Goal: Task Accomplishment & Management: Manage account settings

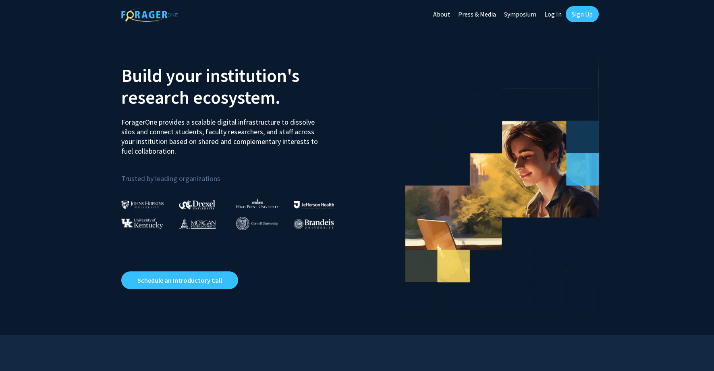
click at [553, 16] on link "Log In" at bounding box center [552, 14] width 25 height 28
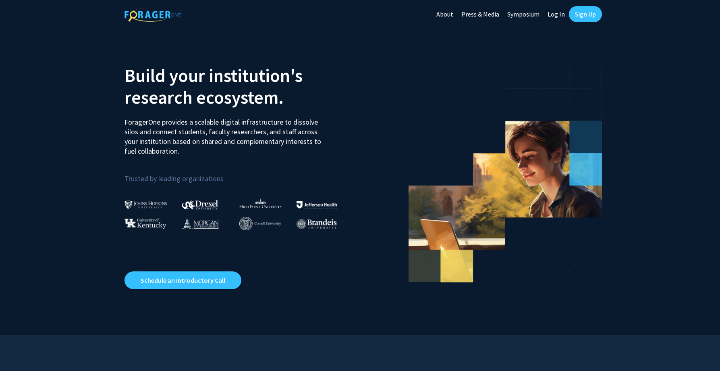
select select
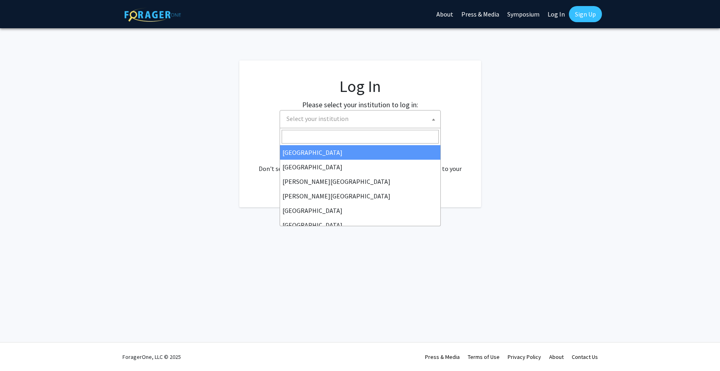
click at [386, 114] on span "Select your institution" at bounding box center [361, 118] width 157 height 17
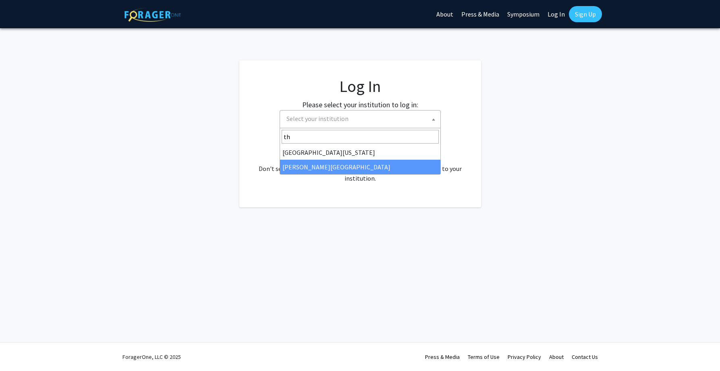
type input "th"
select select "24"
